Goal: Task Accomplishment & Management: Use online tool/utility

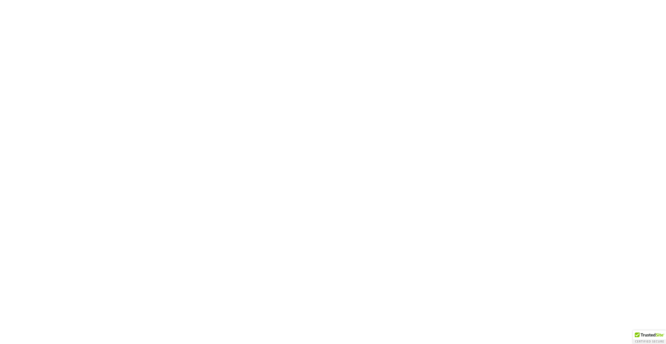
type input "[PERSON_NAME][EMAIL_ADDRESS][DOMAIN_NAME]"
type input "Thinking..."
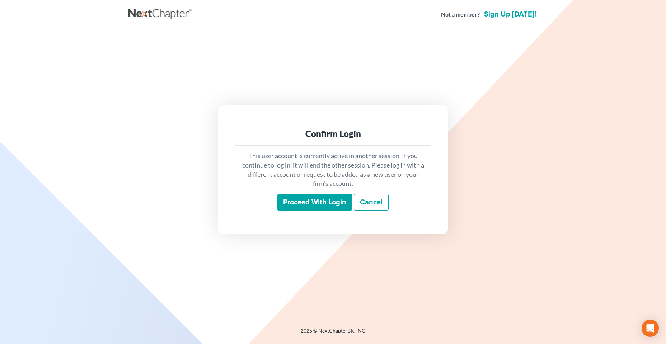
click at [296, 201] on input "Proceed with login" at bounding box center [315, 202] width 75 height 17
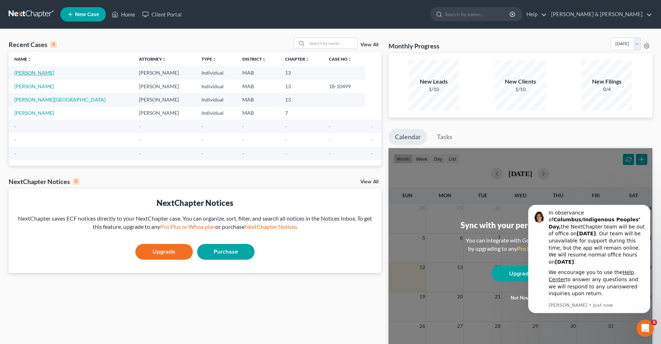
click at [42, 73] on link "Lampert, Matthew" at bounding box center [34, 73] width 40 height 6
select select "3"
select select "0"
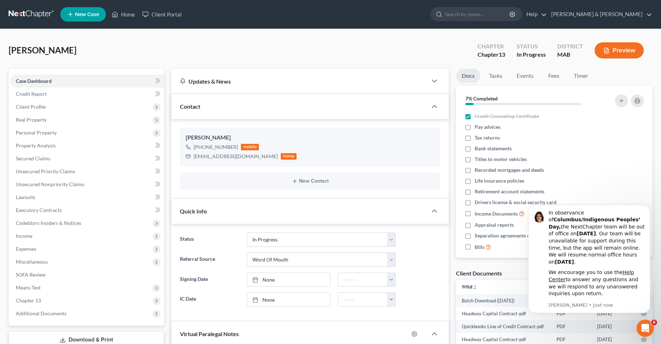
scroll to position [422, 0]
click at [647, 208] on icon "Dismiss notification" at bounding box center [648, 207] width 3 height 3
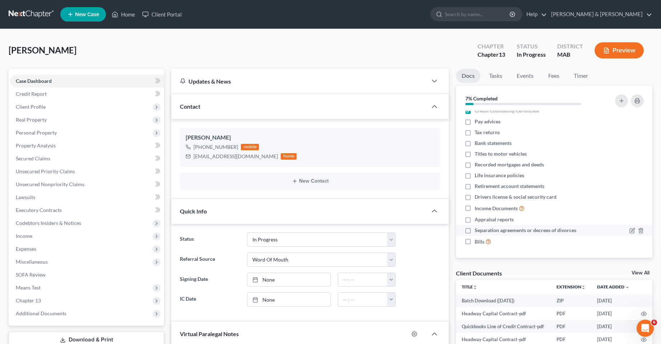
scroll to position [6, 0]
click at [156, 133] on icon at bounding box center [157, 133] width 6 height 6
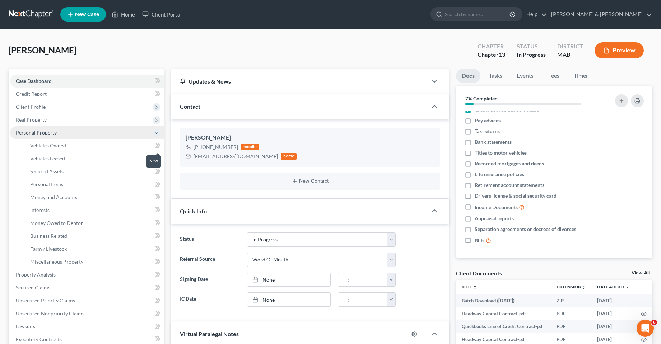
click at [155, 144] on icon at bounding box center [157, 145] width 5 height 9
